Goal: Information Seeking & Learning: Check status

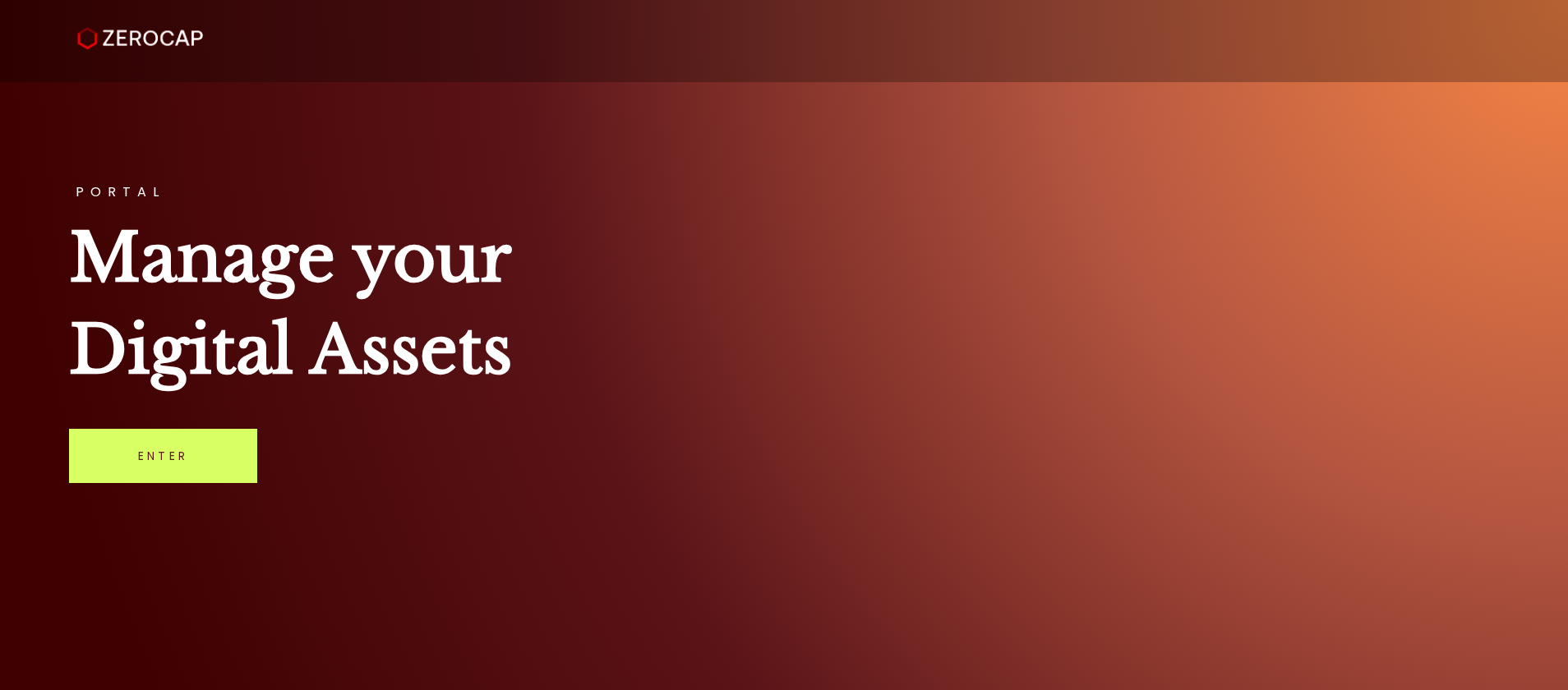
click at [187, 463] on link "Enter" at bounding box center [162, 455] width 188 height 54
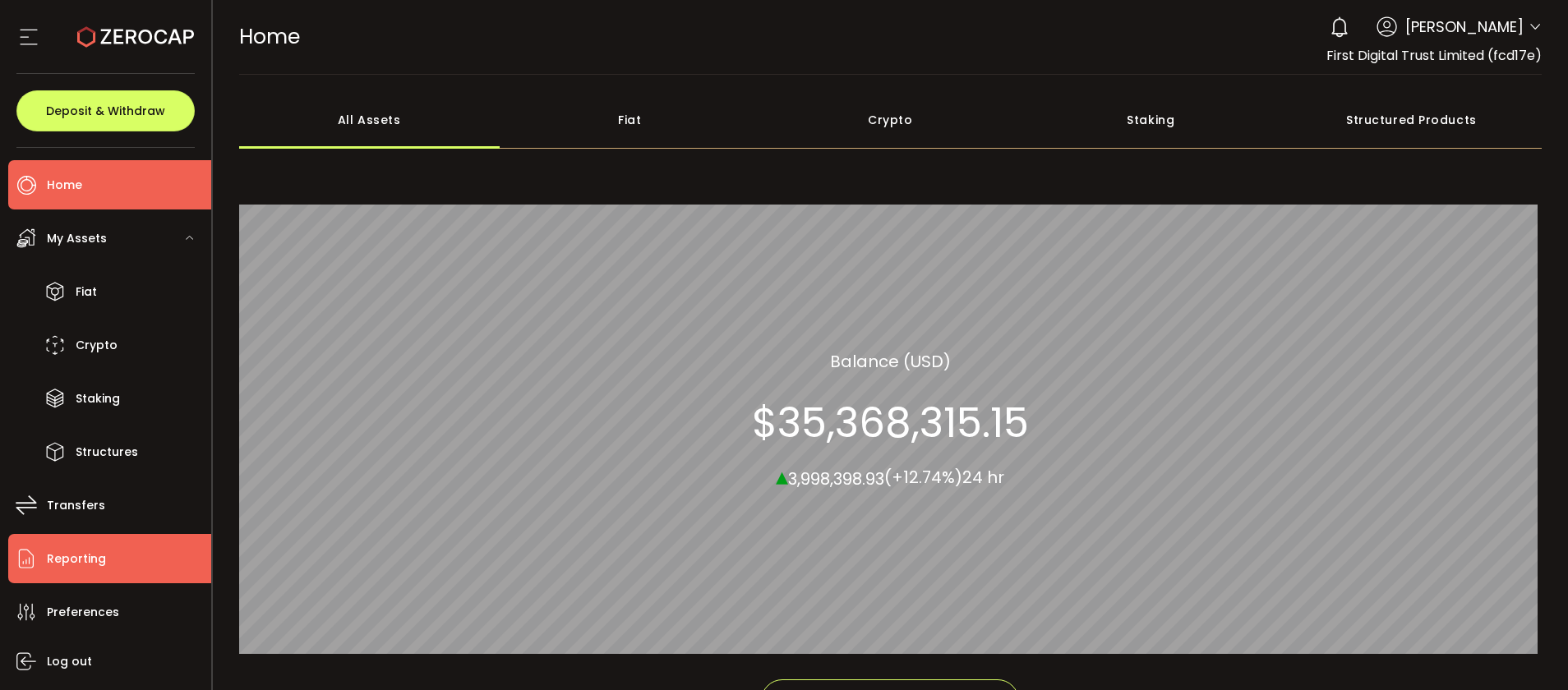
click at [126, 559] on li "Reporting" at bounding box center [110, 558] width 203 height 49
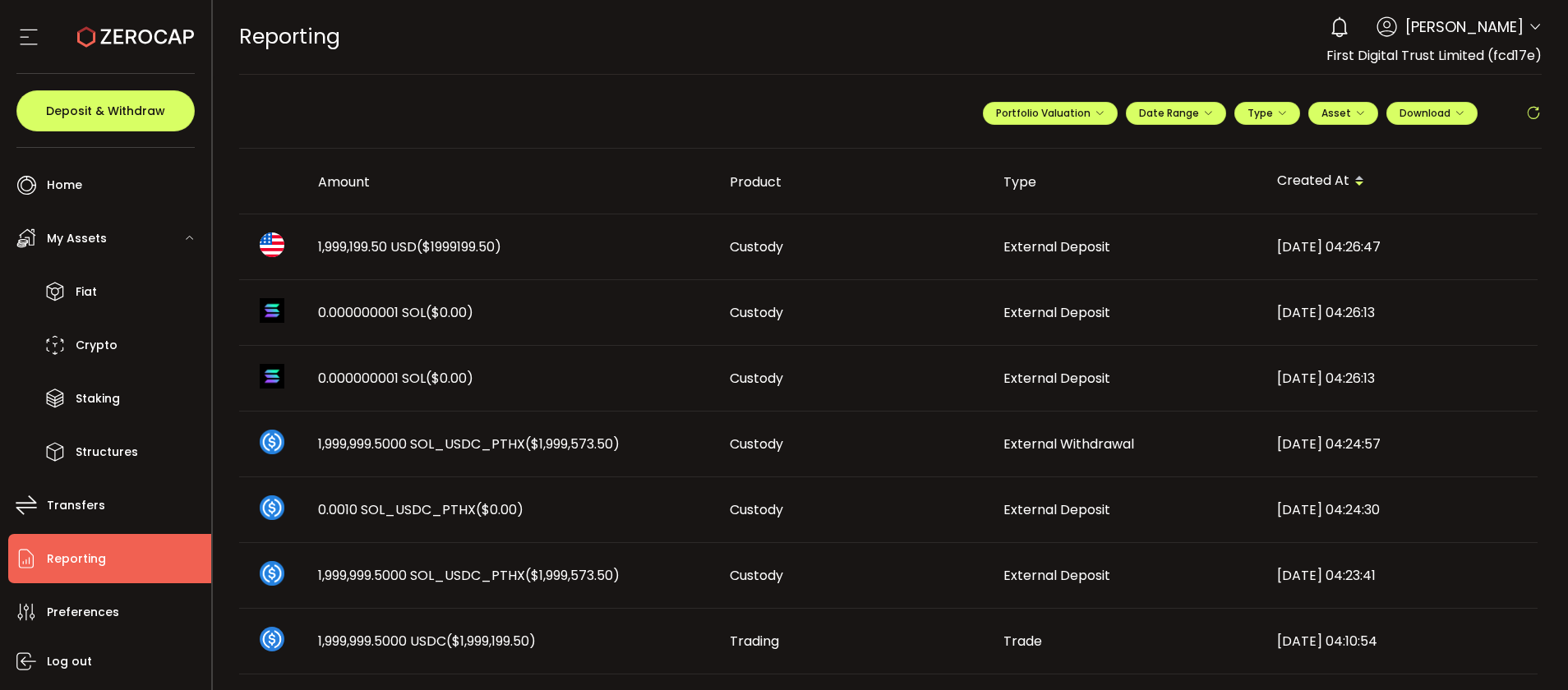
click at [352, 244] on span "1,999,199.50 USD ($1999199.50)" at bounding box center [409, 247] width 183 height 19
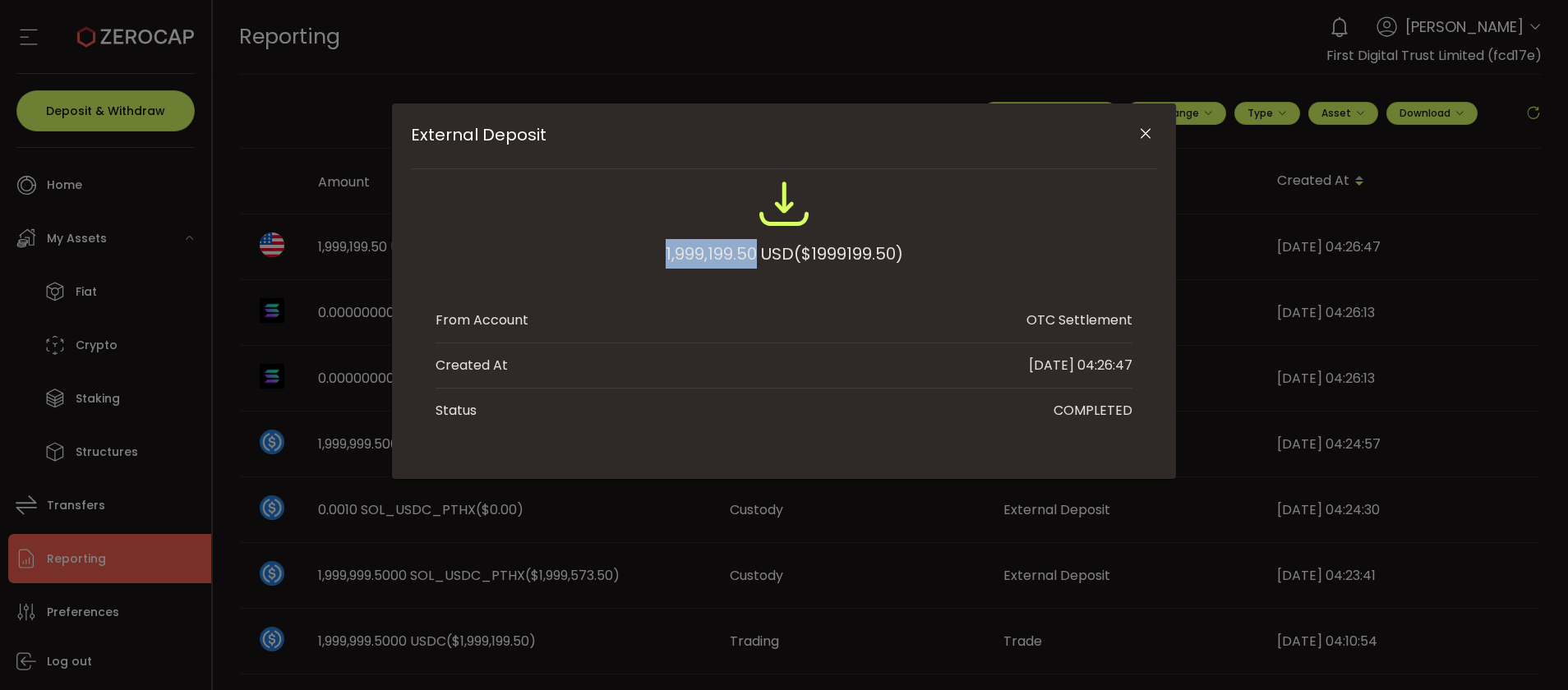
drag, startPoint x: 643, startPoint y: 249, endPoint x: 753, endPoint y: 255, distance: 110.2
click at [753, 255] on div "1,999,199.50 USD ($1999199.50)" at bounding box center [783, 231] width 696 height 107
copy div "1,999,199.50"
click at [1149, 130] on icon "Close" at bounding box center [1145, 133] width 16 height 16
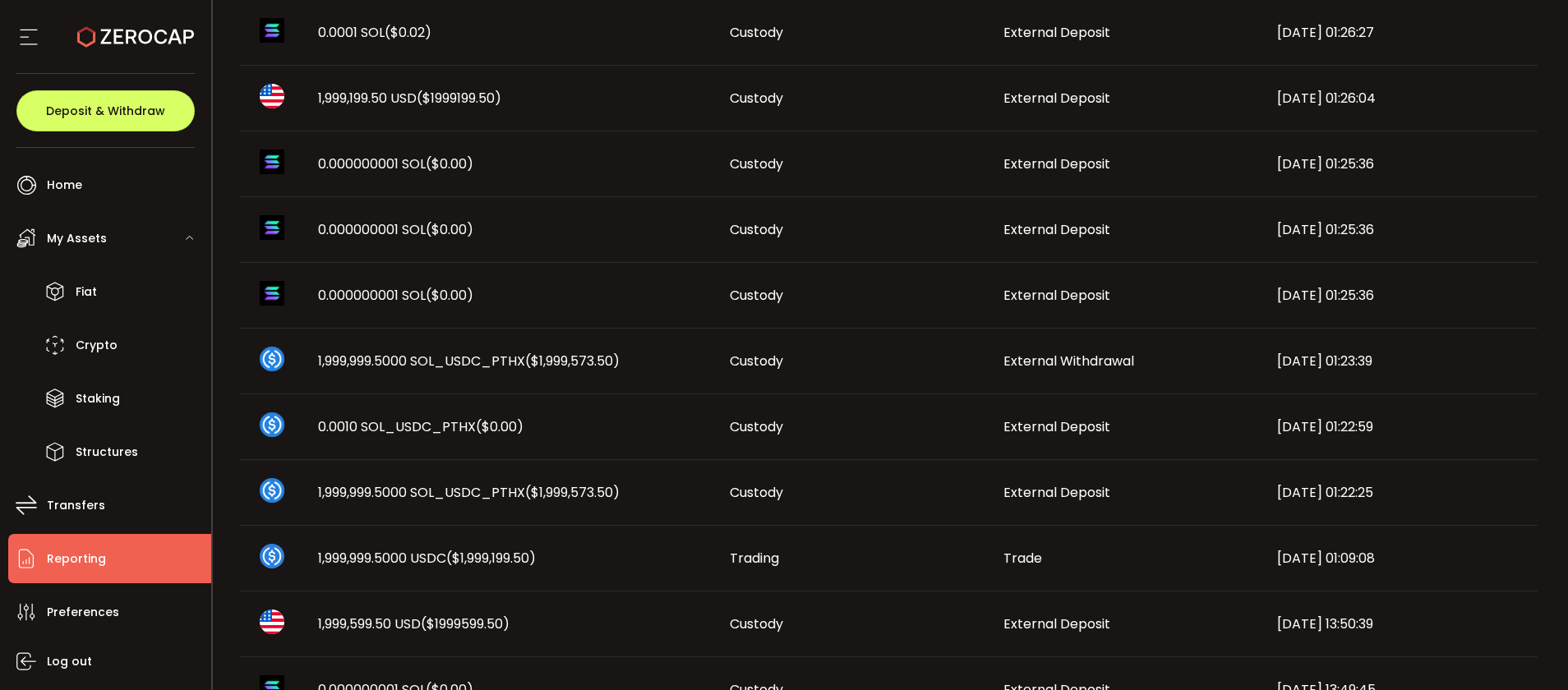
scroll to position [921, 0]
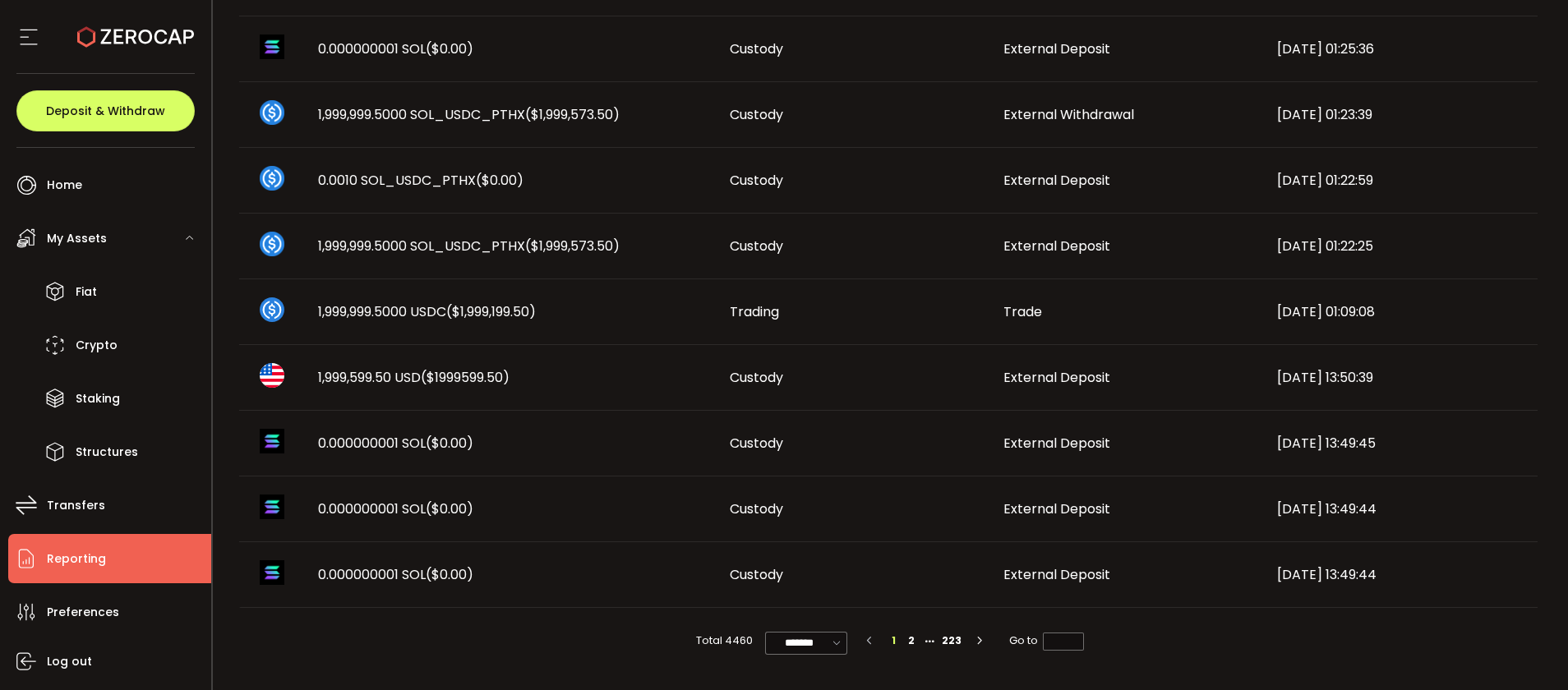
click at [912, 643] on li "2" at bounding box center [911, 640] width 18 height 18
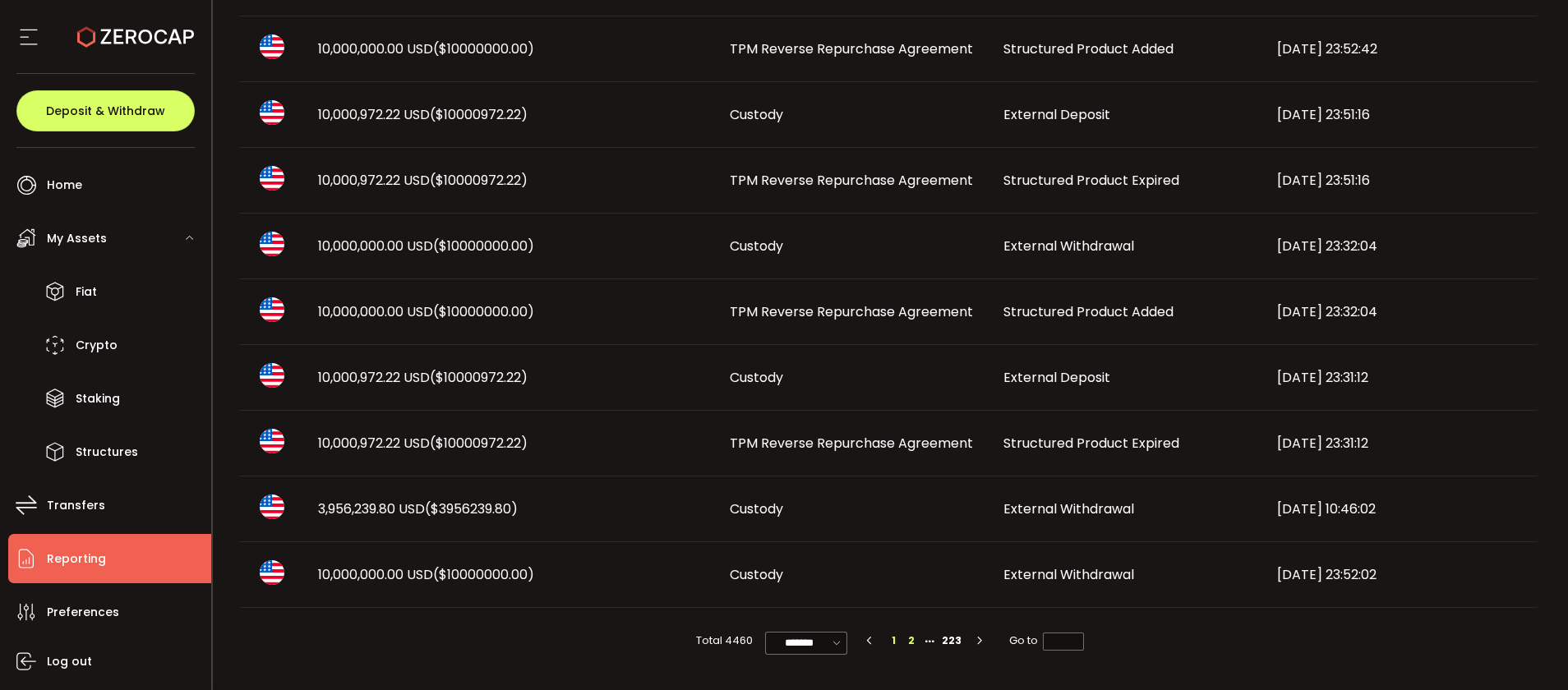
click at [888, 639] on li "1" at bounding box center [893, 640] width 18 height 18
type input "*"
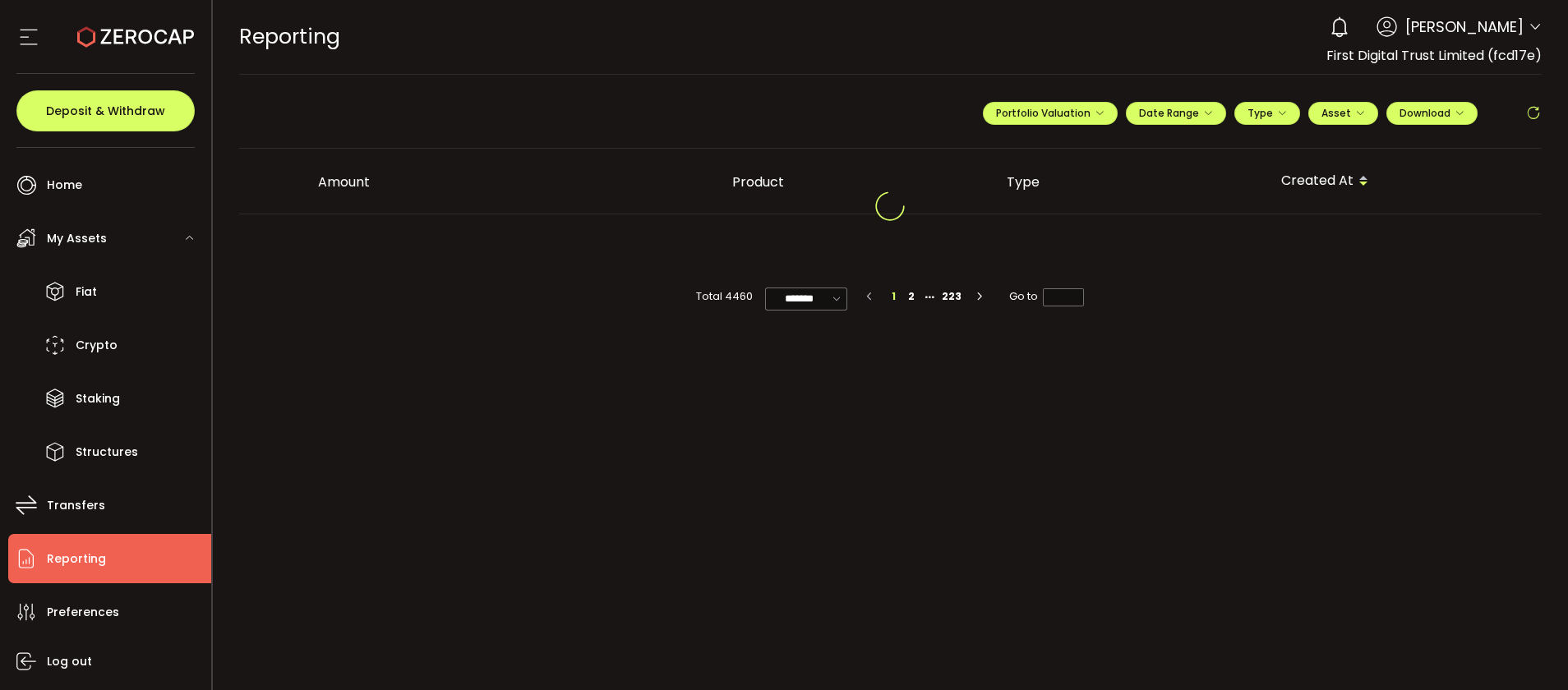
scroll to position [0, 0]
